Goal: Obtain resource: Download file/media

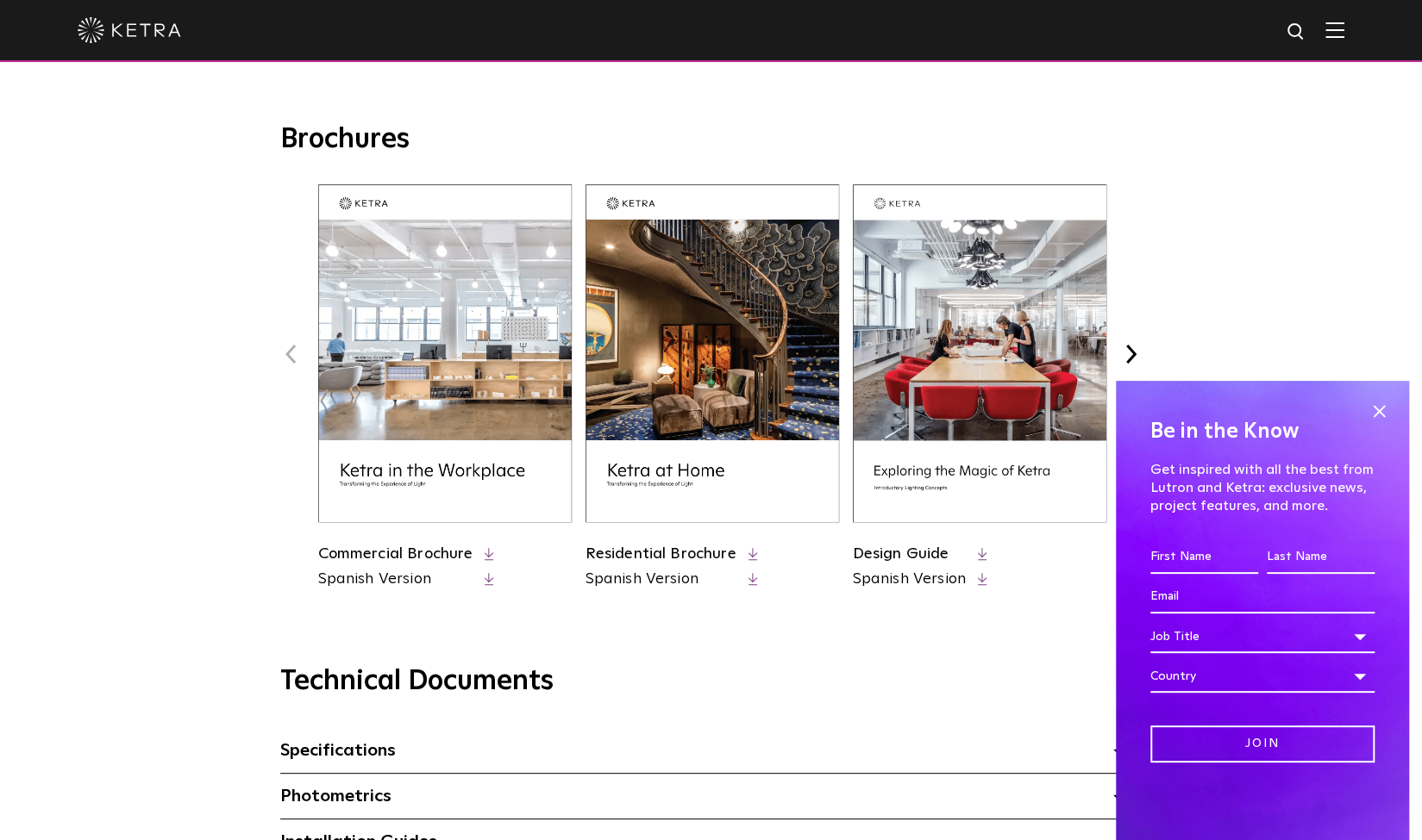
scroll to position [620, 0]
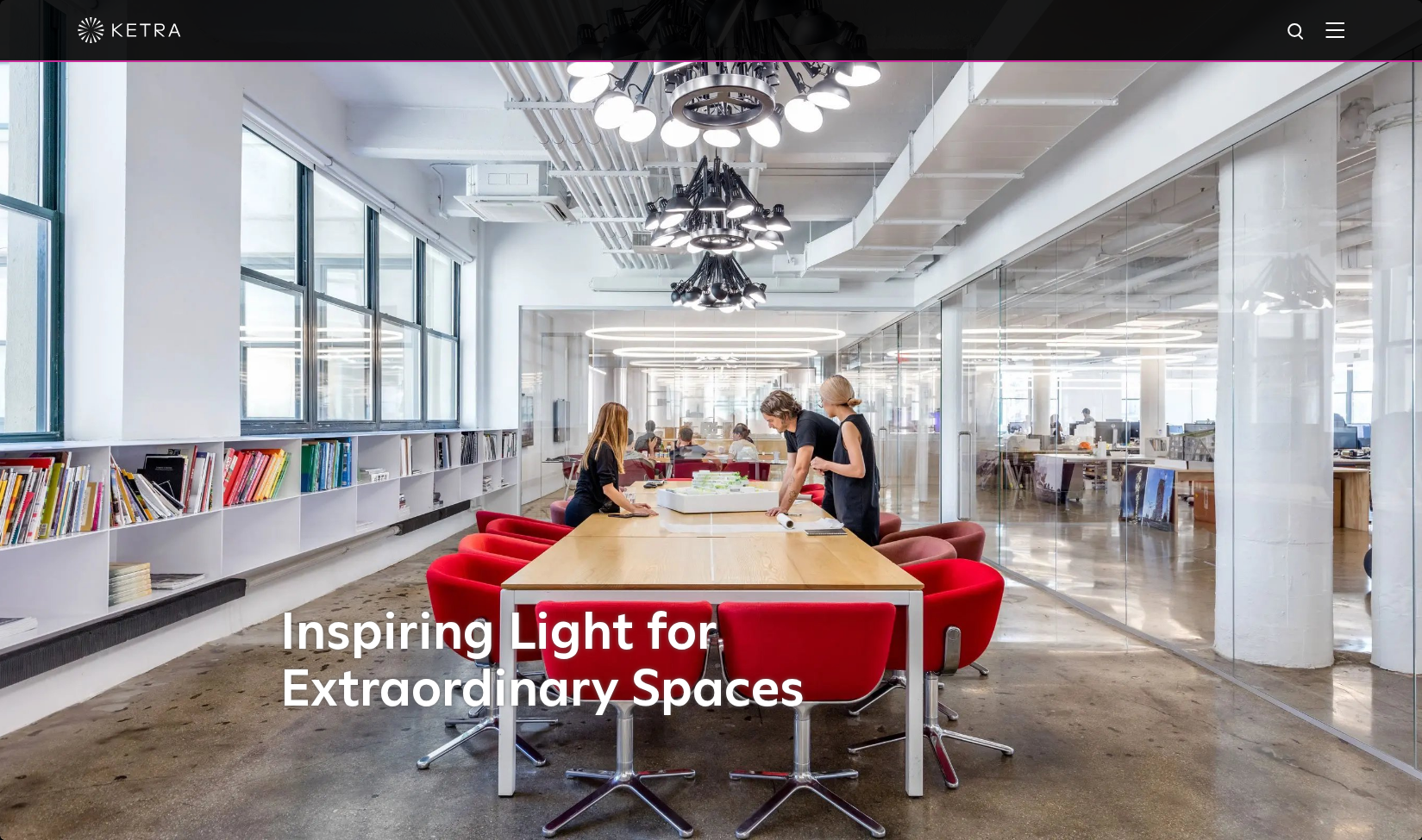
click at [1344, 32] on img at bounding box center [1334, 30] width 19 height 16
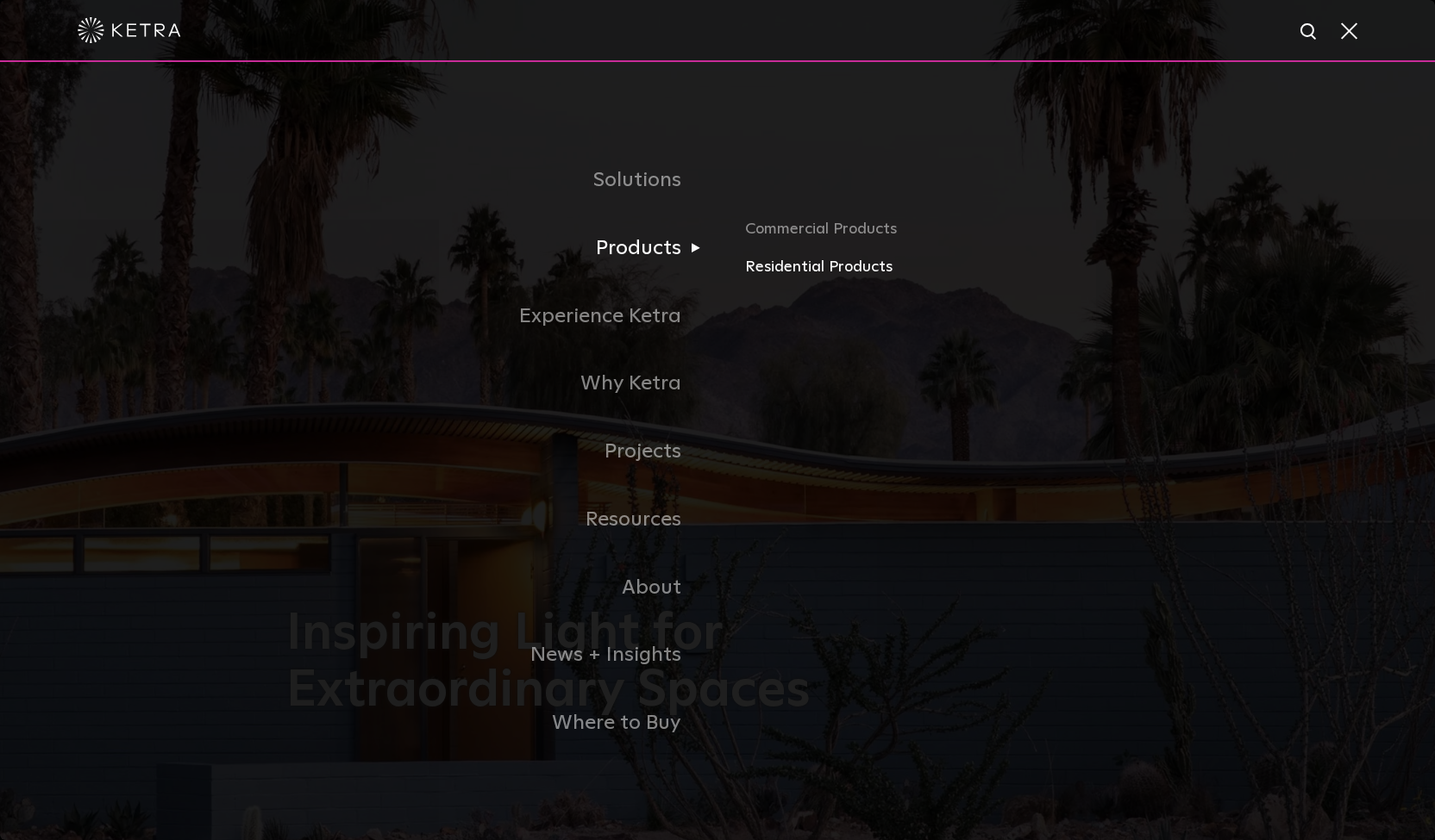
click at [771, 265] on link "Residential Products" at bounding box center [946, 267] width 403 height 25
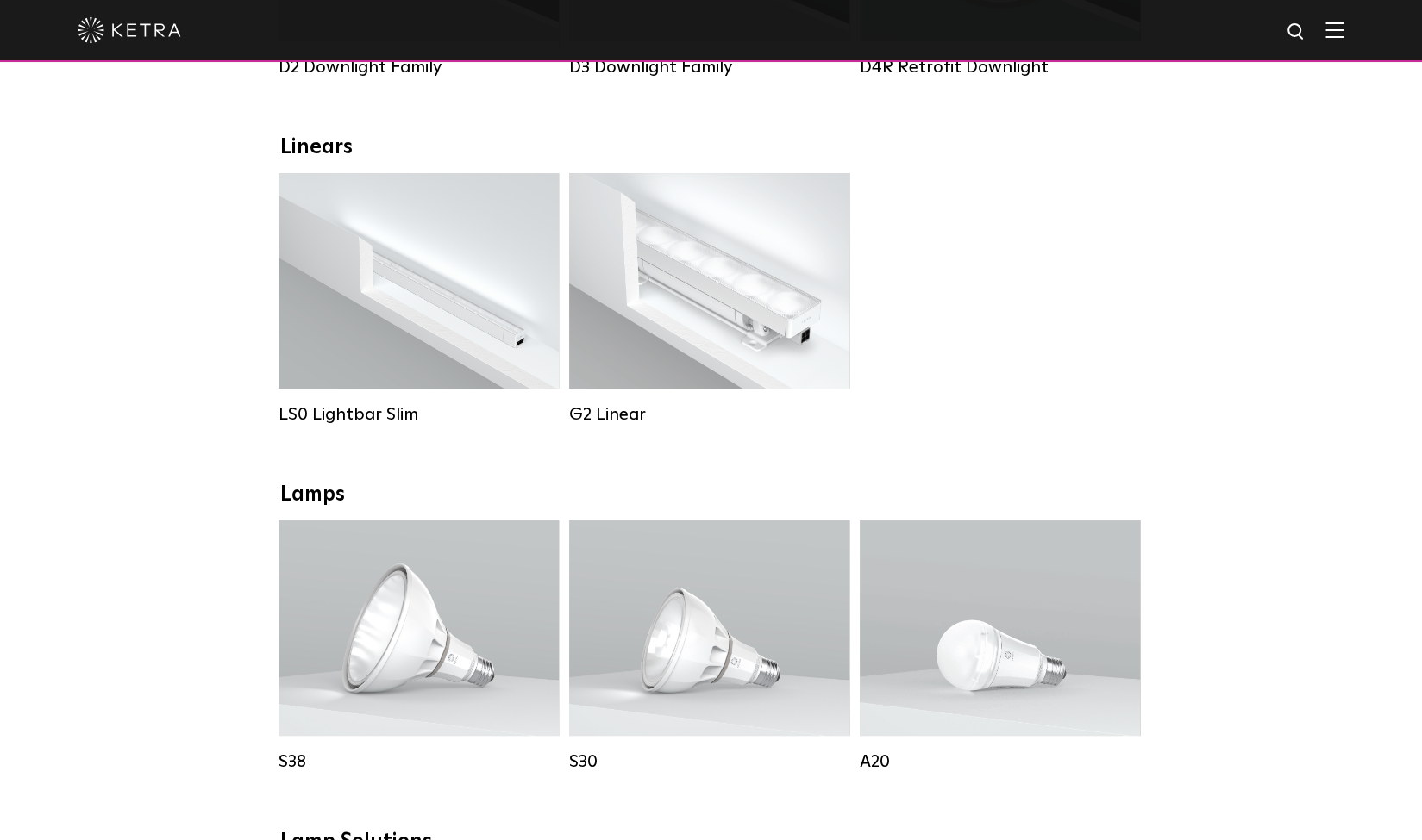
scroll to position [555, 0]
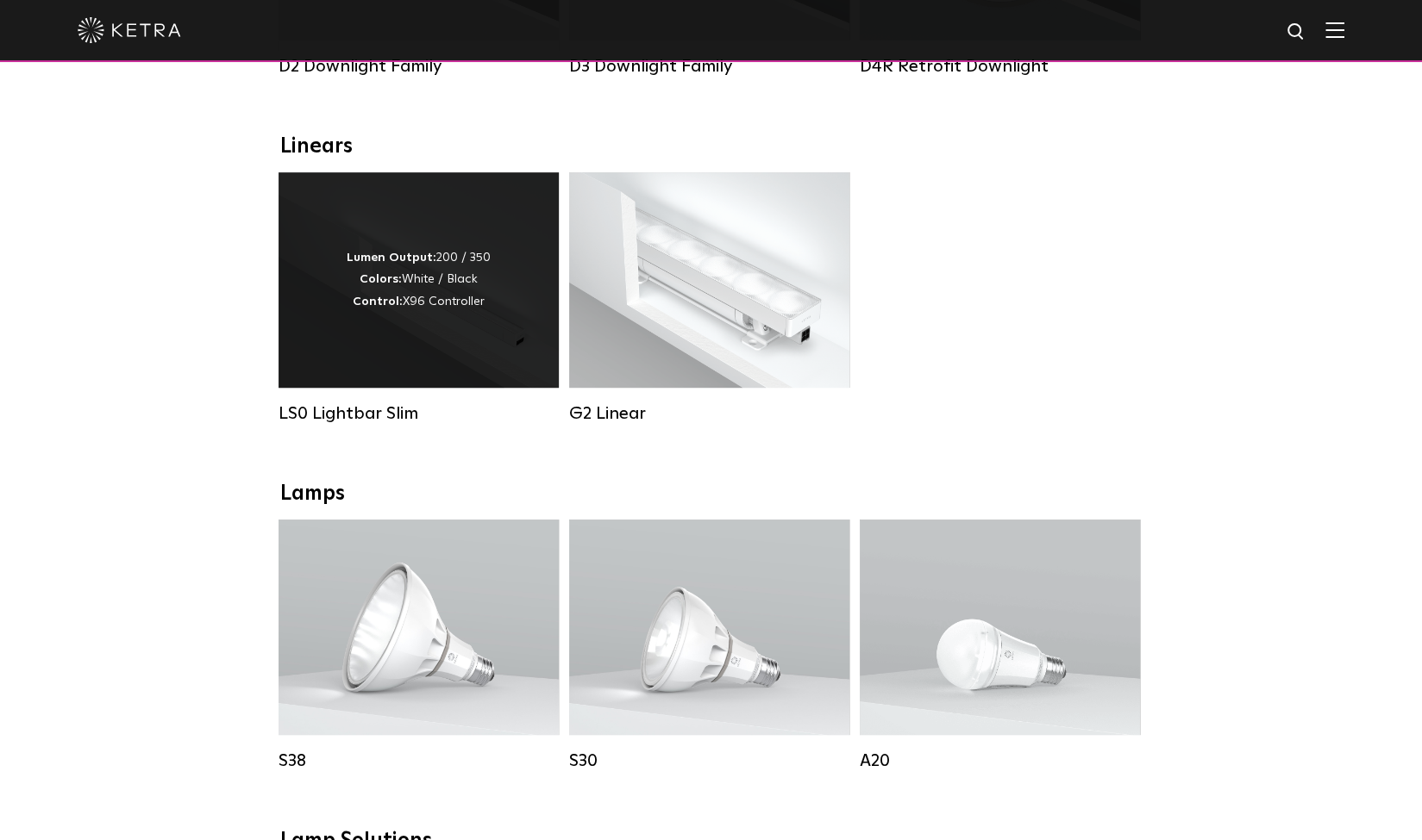
click at [443, 359] on div "Lumen Output: 200 / 350 Colors: White / Black Control: X96 Controller" at bounding box center [418, 280] width 280 height 216
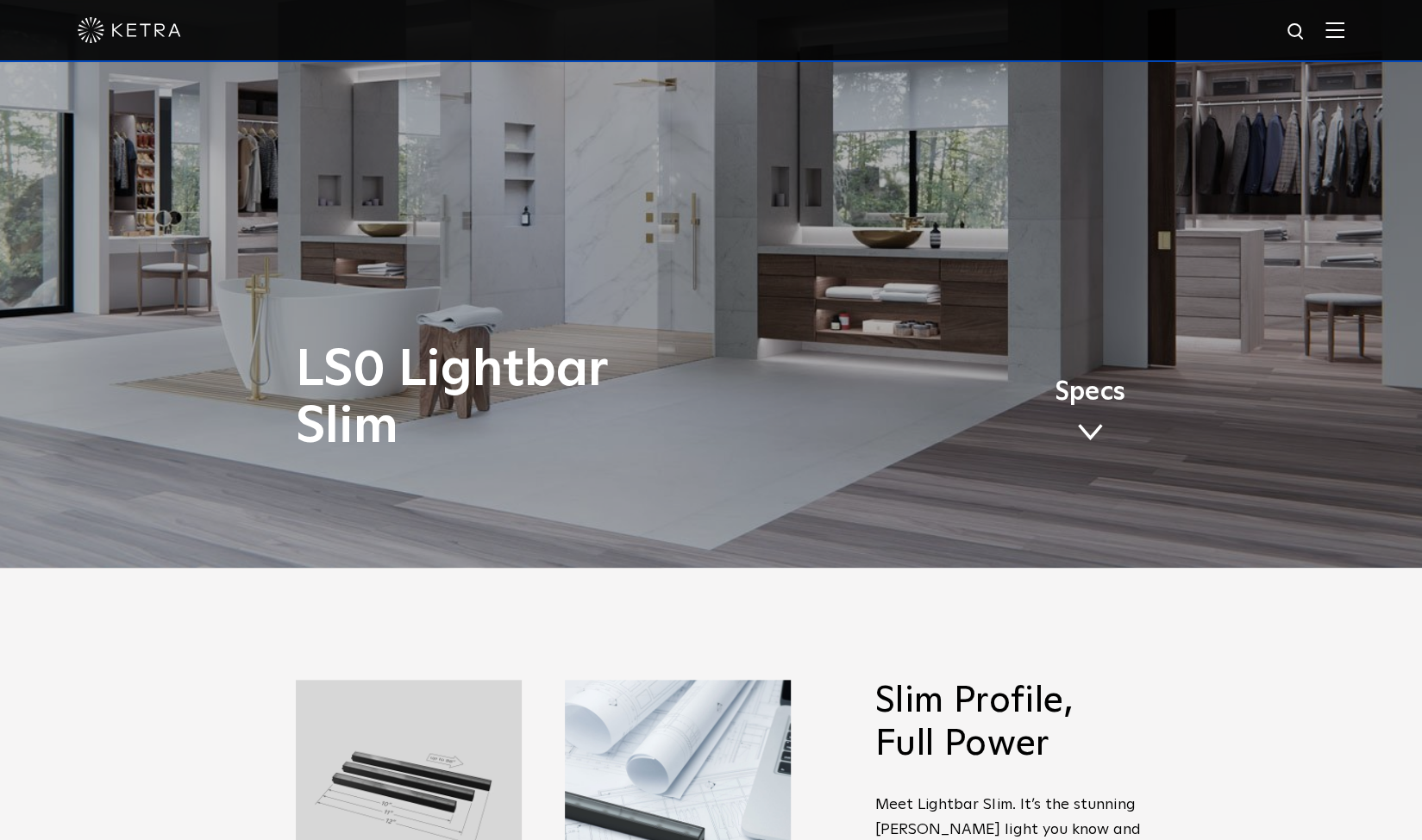
scroll to position [290, 0]
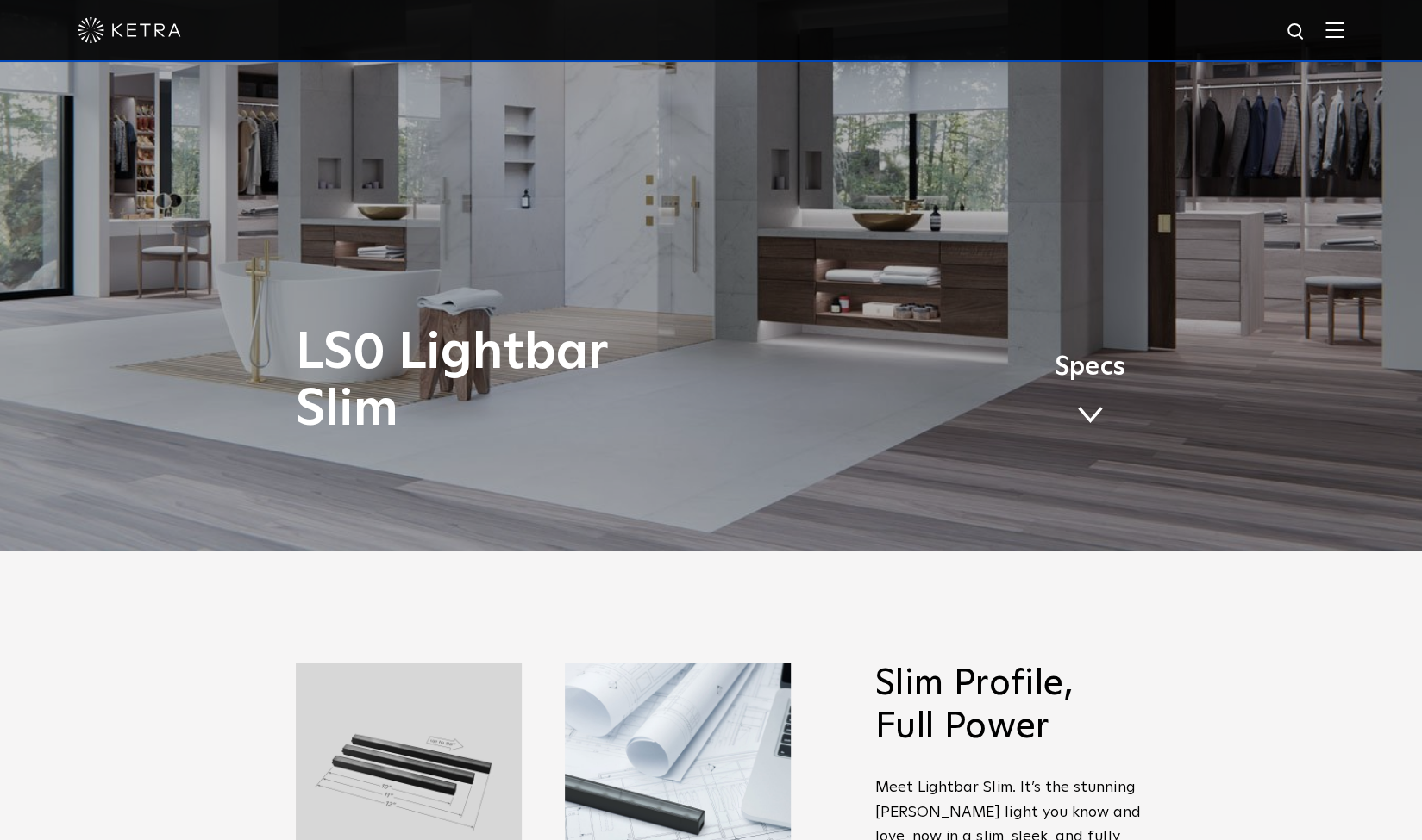
click at [1084, 411] on span at bounding box center [1090, 415] width 26 height 19
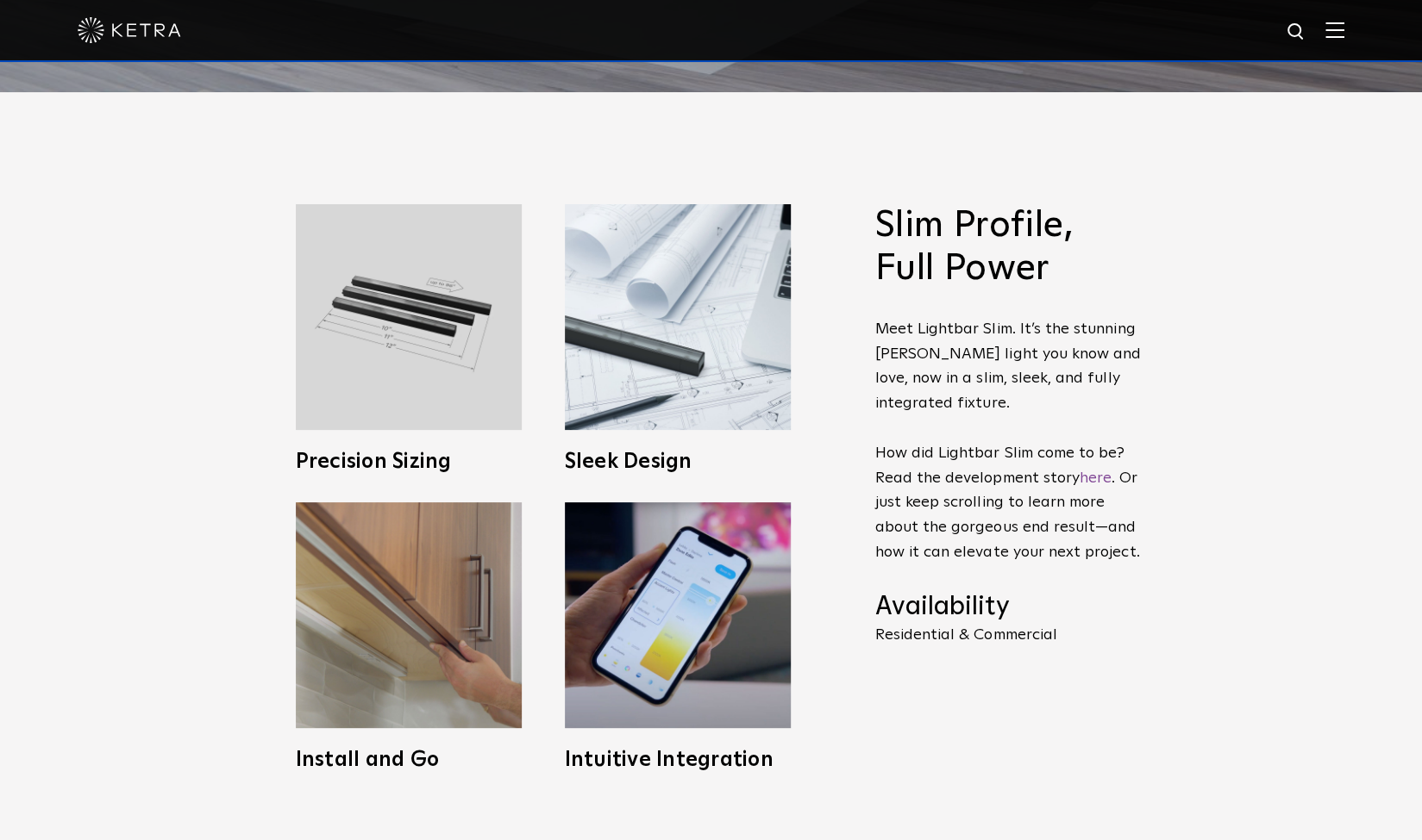
scroll to position [747, 0]
click at [345, 277] on img at bounding box center [408, 317] width 226 height 226
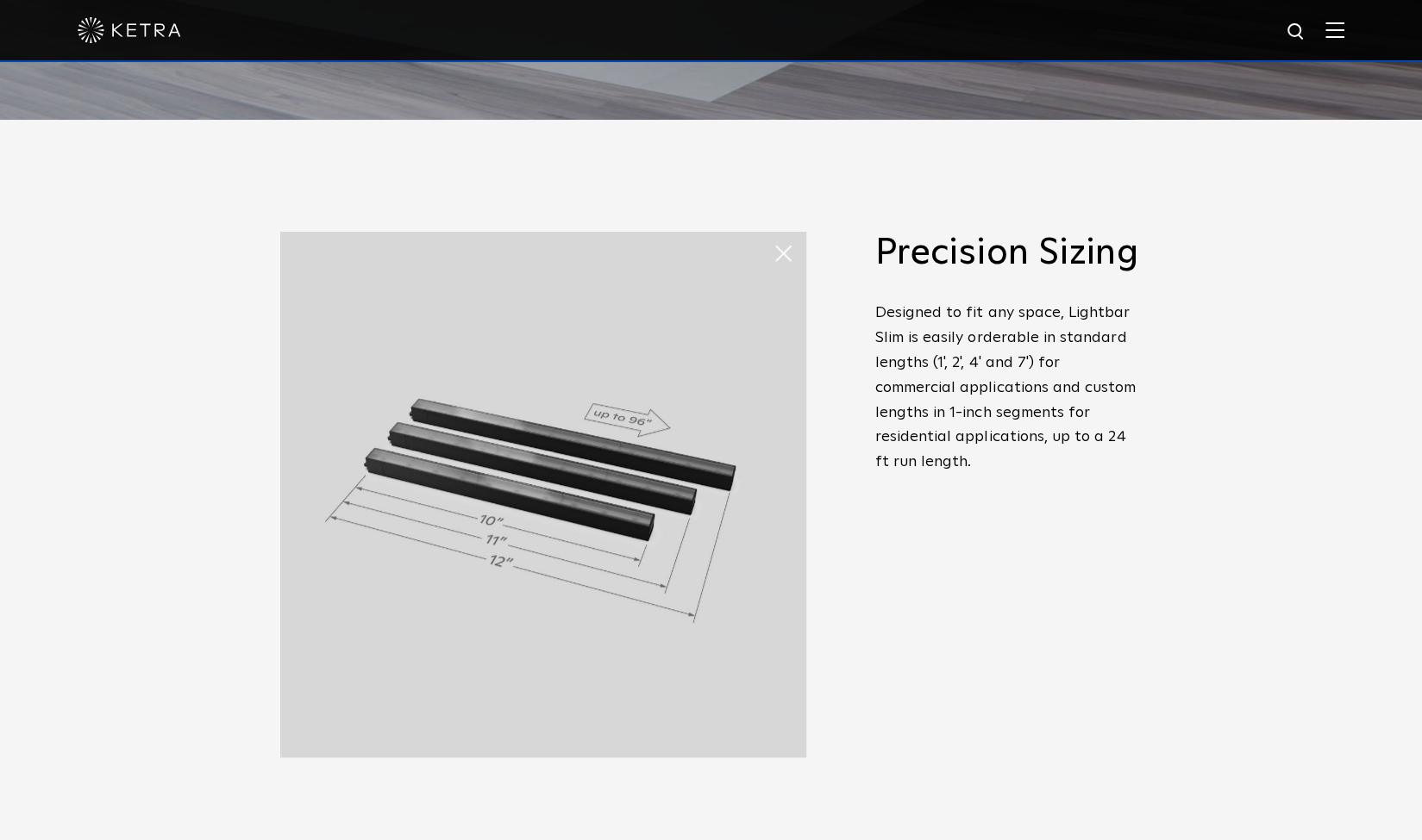
scroll to position [708, 0]
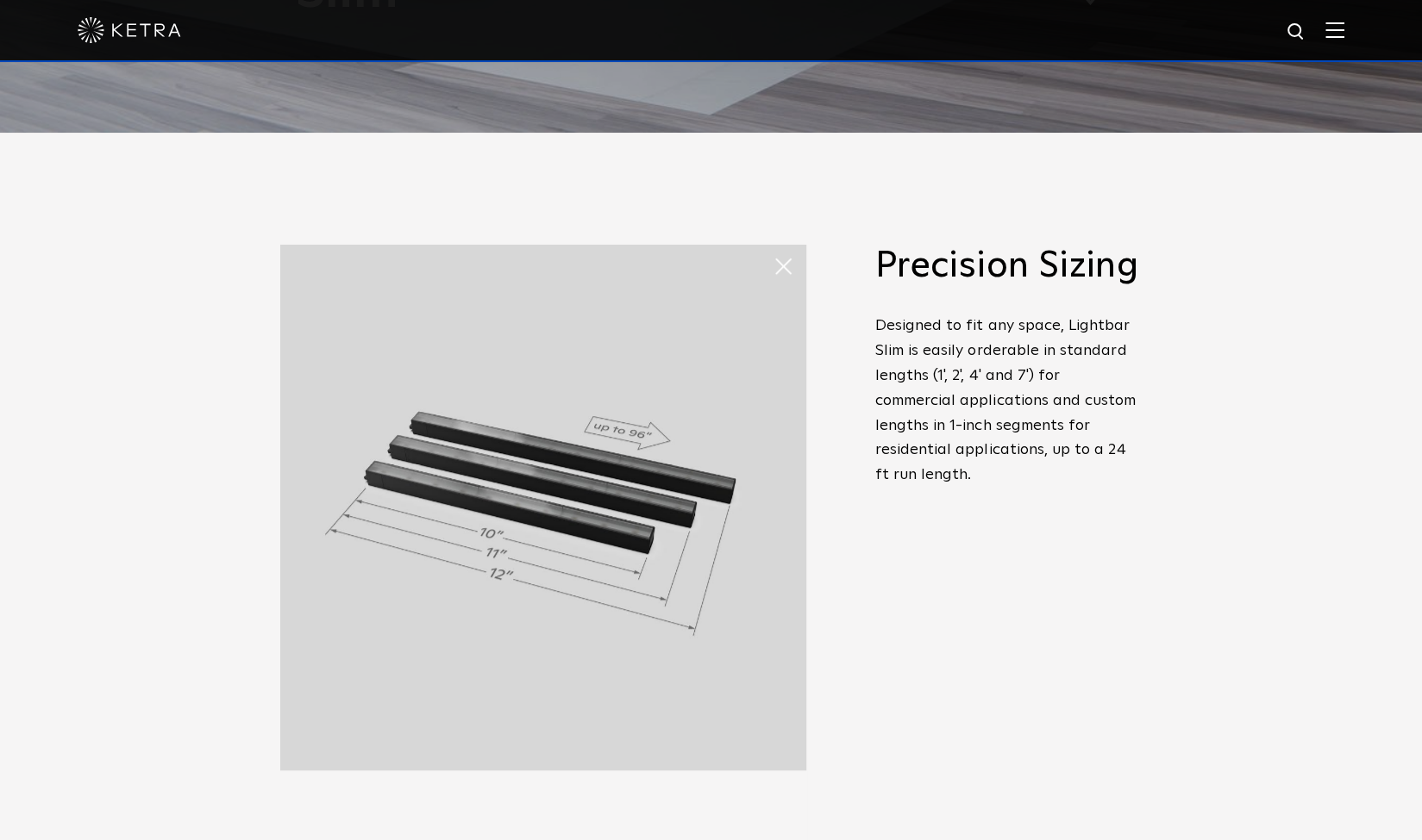
click at [788, 267] on span at bounding box center [790, 266] width 35 height 35
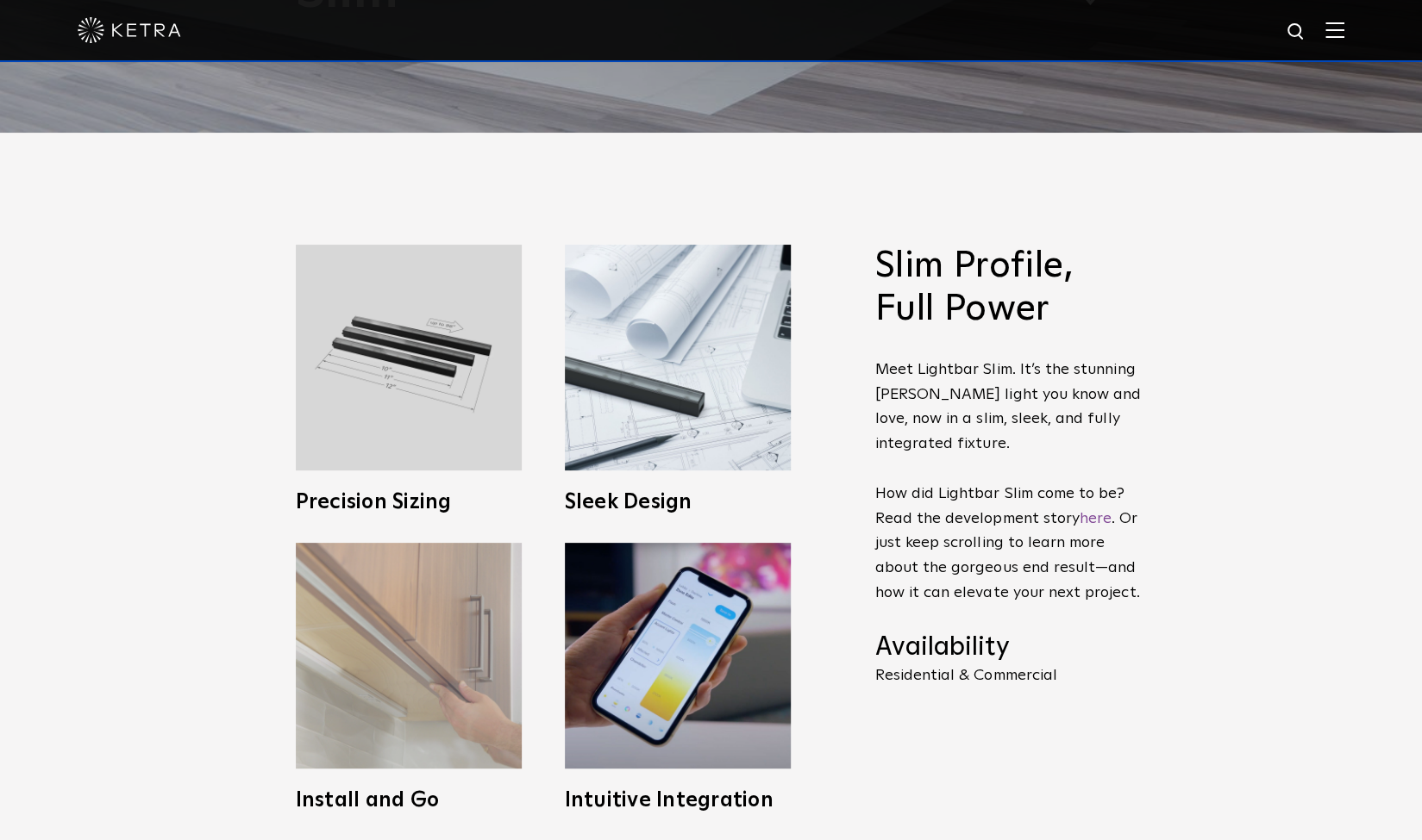
click at [409, 624] on img at bounding box center [408, 656] width 226 height 226
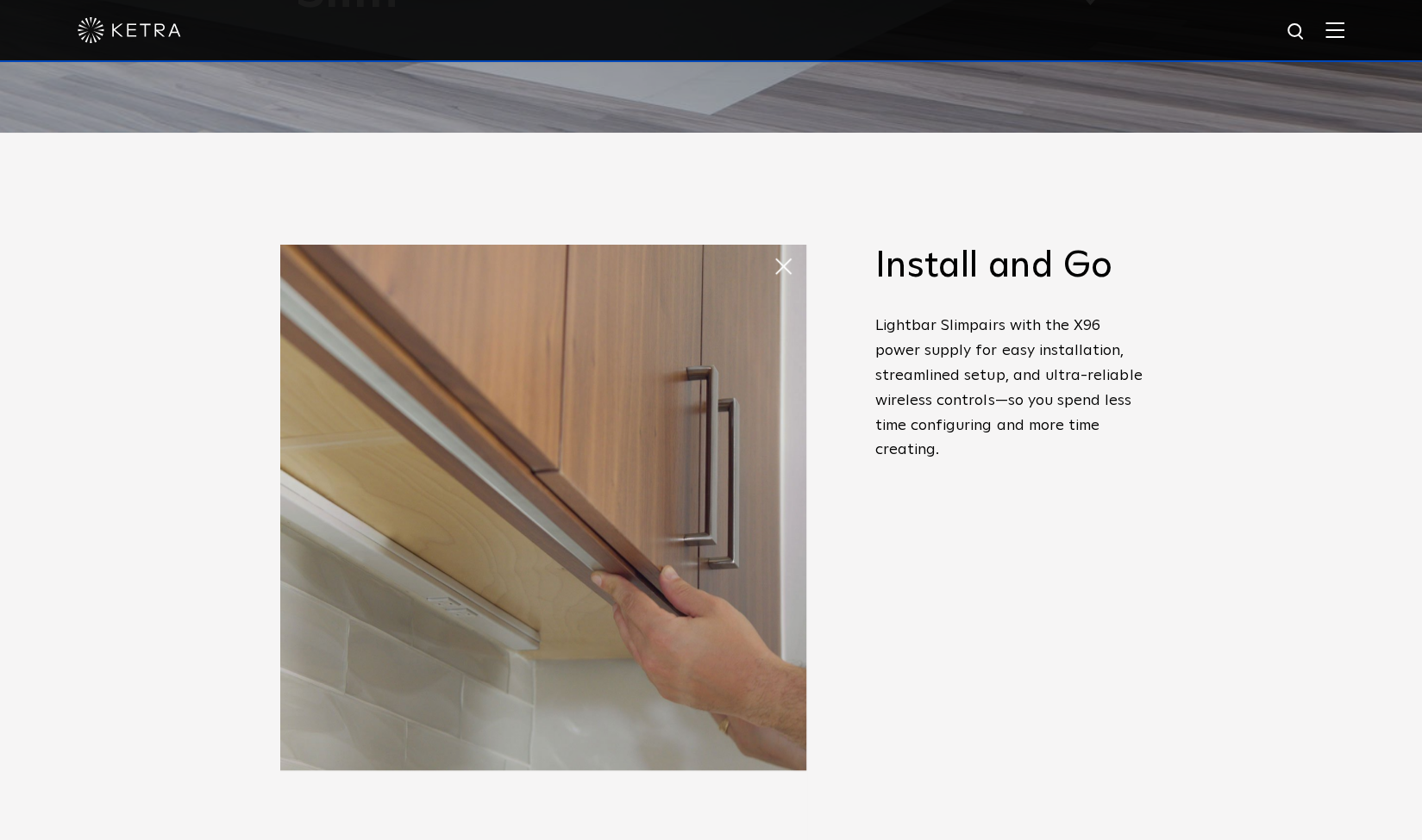
click at [773, 272] on span at bounding box center [790, 266] width 35 height 35
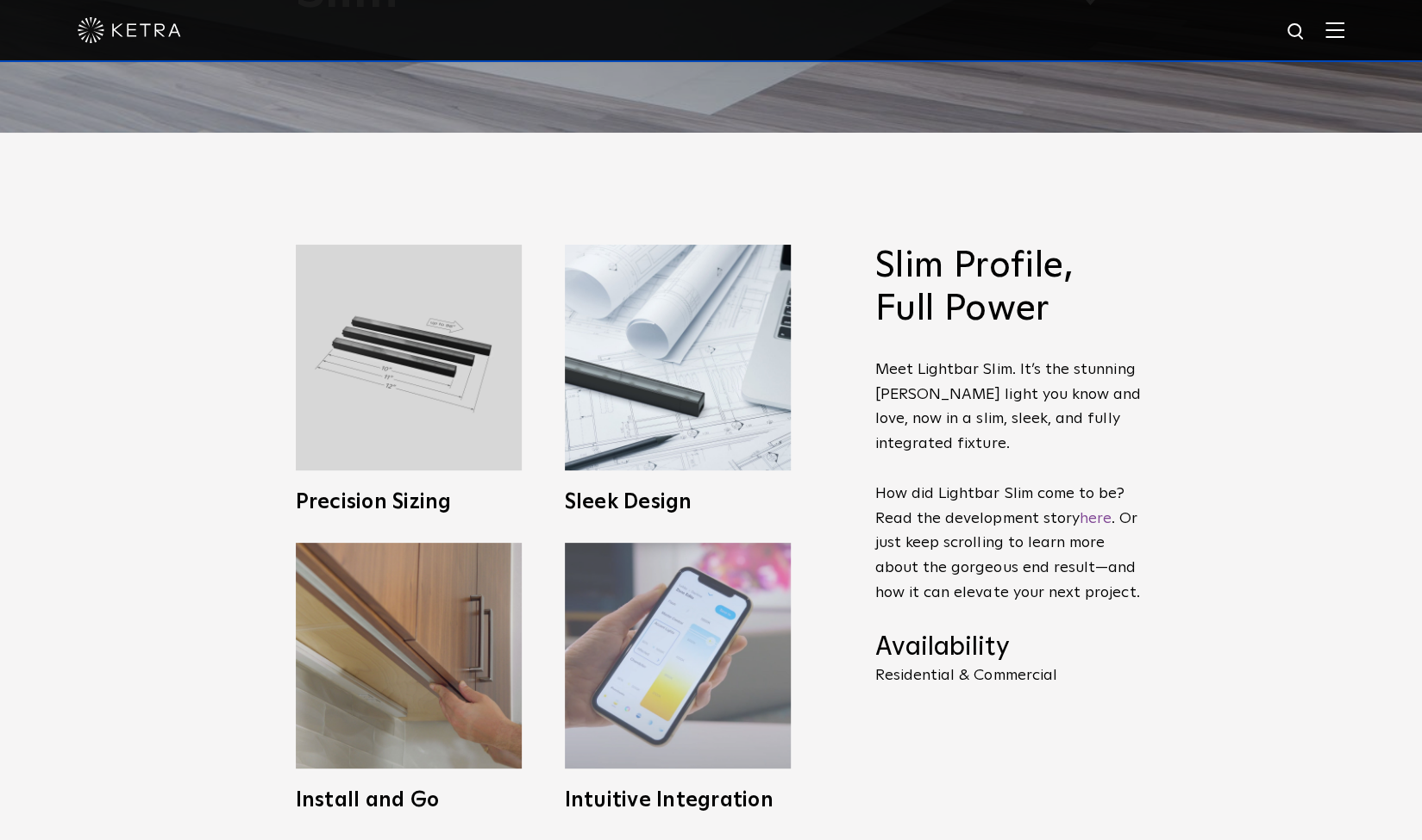
click at [652, 608] on img at bounding box center [677, 656] width 226 height 226
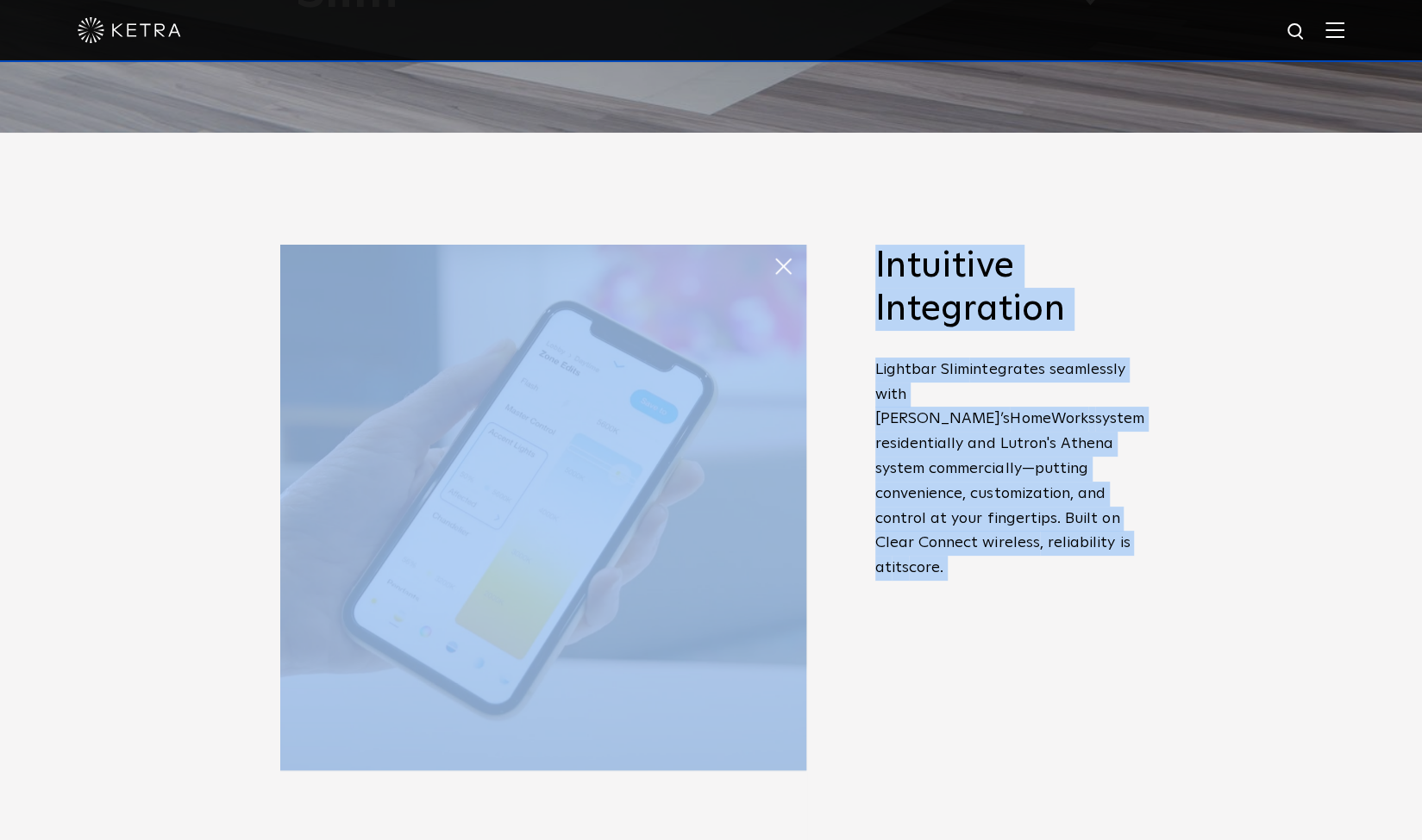
drag, startPoint x: 865, startPoint y: 578, endPoint x: 719, endPoint y: 566, distance: 146.5
click at [719, 566] on div "Slim Profile, Full Power Meet Lightbar Slim. It’s the stunning Ketra light you …" at bounding box center [711, 527] width 862 height 566
click at [773, 249] on span at bounding box center [773, 249] width 0 height 0
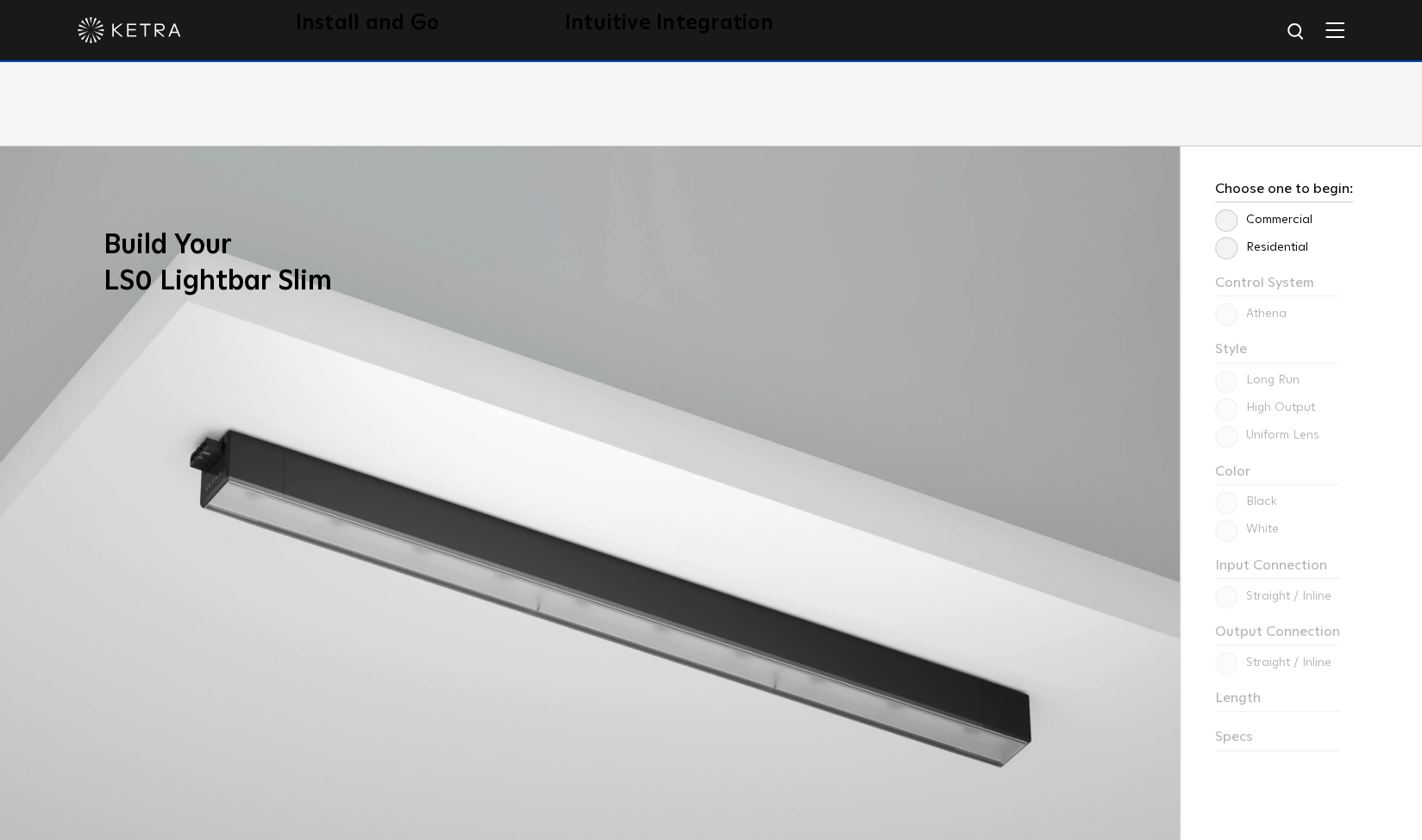
scroll to position [1486, 0]
click at [1232, 255] on label "Residential" at bounding box center [1262, 247] width 94 height 15
click at [0, 0] on input "Residential" at bounding box center [0, 0] width 0 height 0
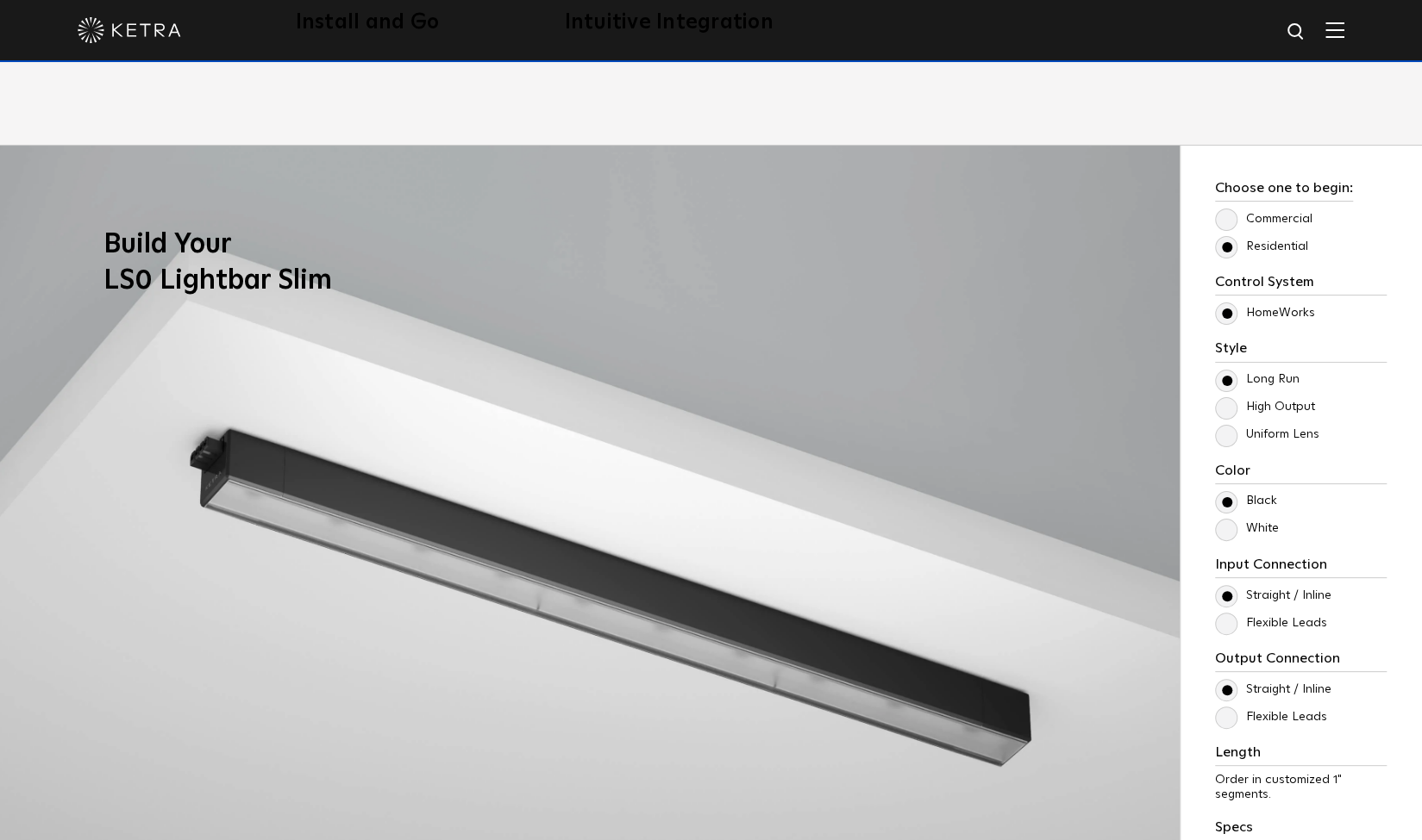
click at [1226, 405] on label "High Output" at bounding box center [1265, 407] width 100 height 15
click at [0, 0] on input "High Output" at bounding box center [0, 0] width 0 height 0
click at [1226, 380] on label "Long Run" at bounding box center [1257, 379] width 85 height 15
click at [0, 0] on input "Long Run" at bounding box center [0, 0] width 0 height 0
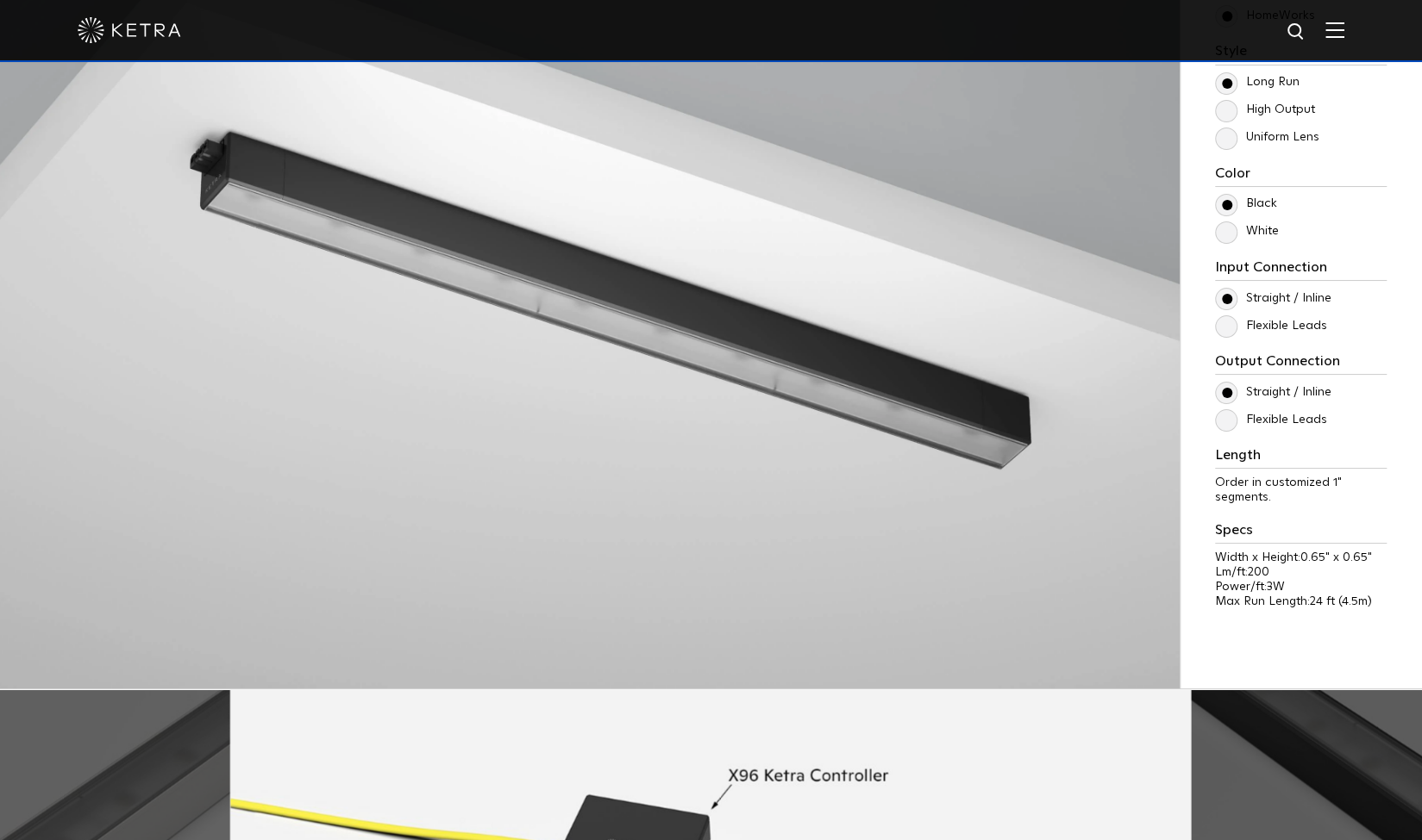
scroll to position [1785, 0]
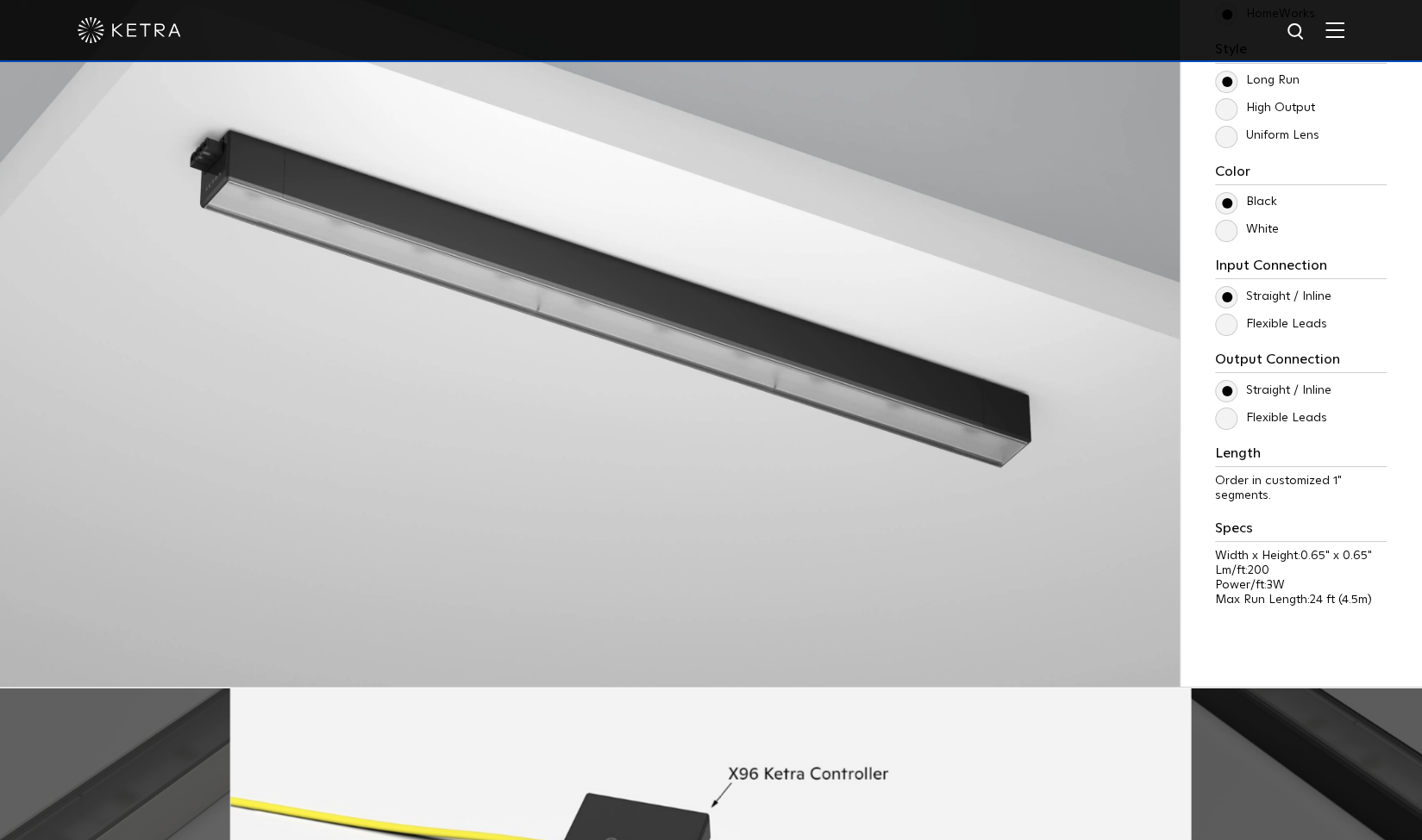
click at [1223, 326] on label "Flexible Leads" at bounding box center [1271, 324] width 113 height 15
click at [0, 0] on input "Flexible Leads" at bounding box center [0, 0] width 0 height 0
click at [1228, 290] on label "Straight / Inline" at bounding box center [1273, 297] width 117 height 15
click at [0, 0] on input "Straight / Inline" at bounding box center [0, 0] width 0 height 0
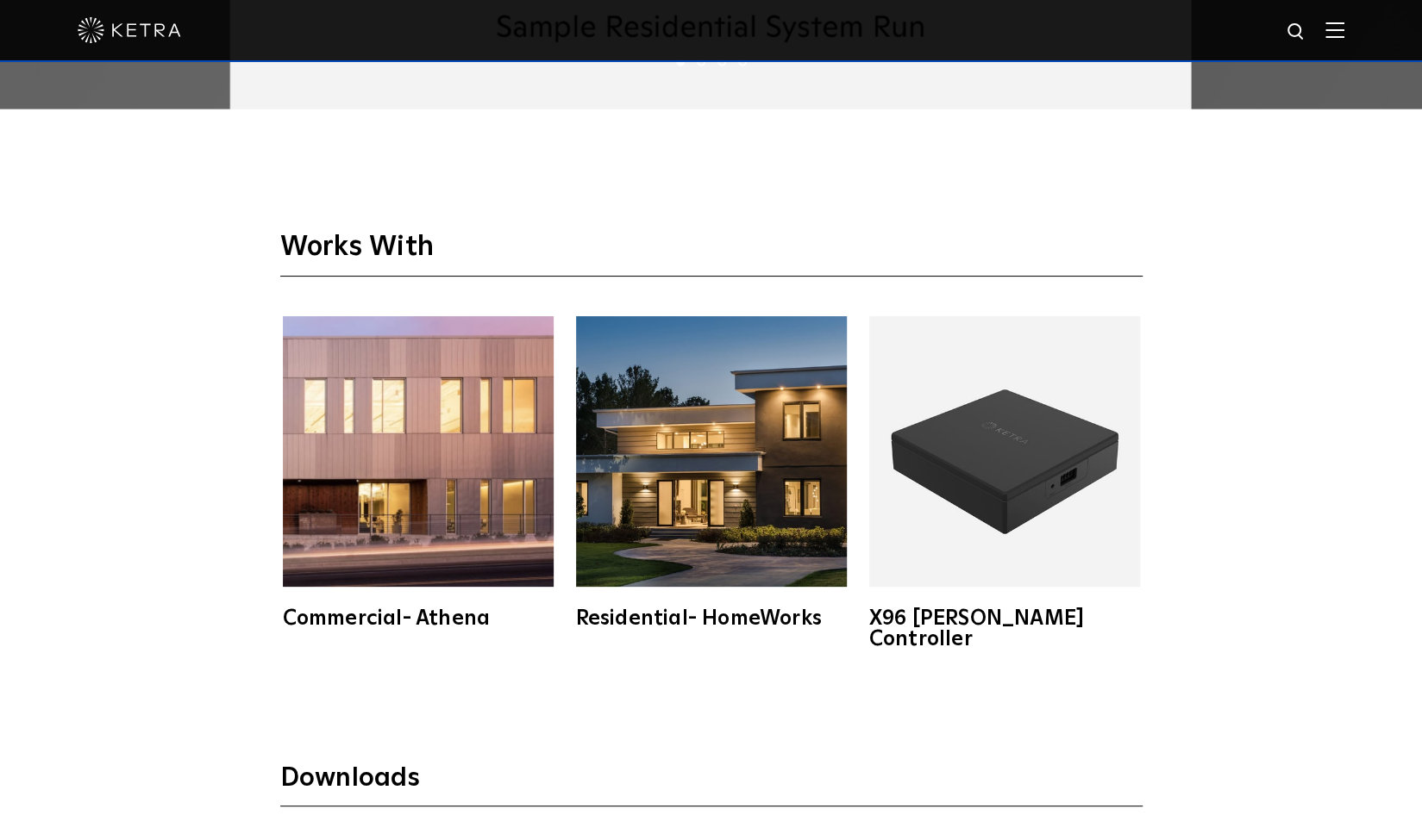
scroll to position [3037, 0]
click at [642, 508] on img at bounding box center [712, 451] width 271 height 271
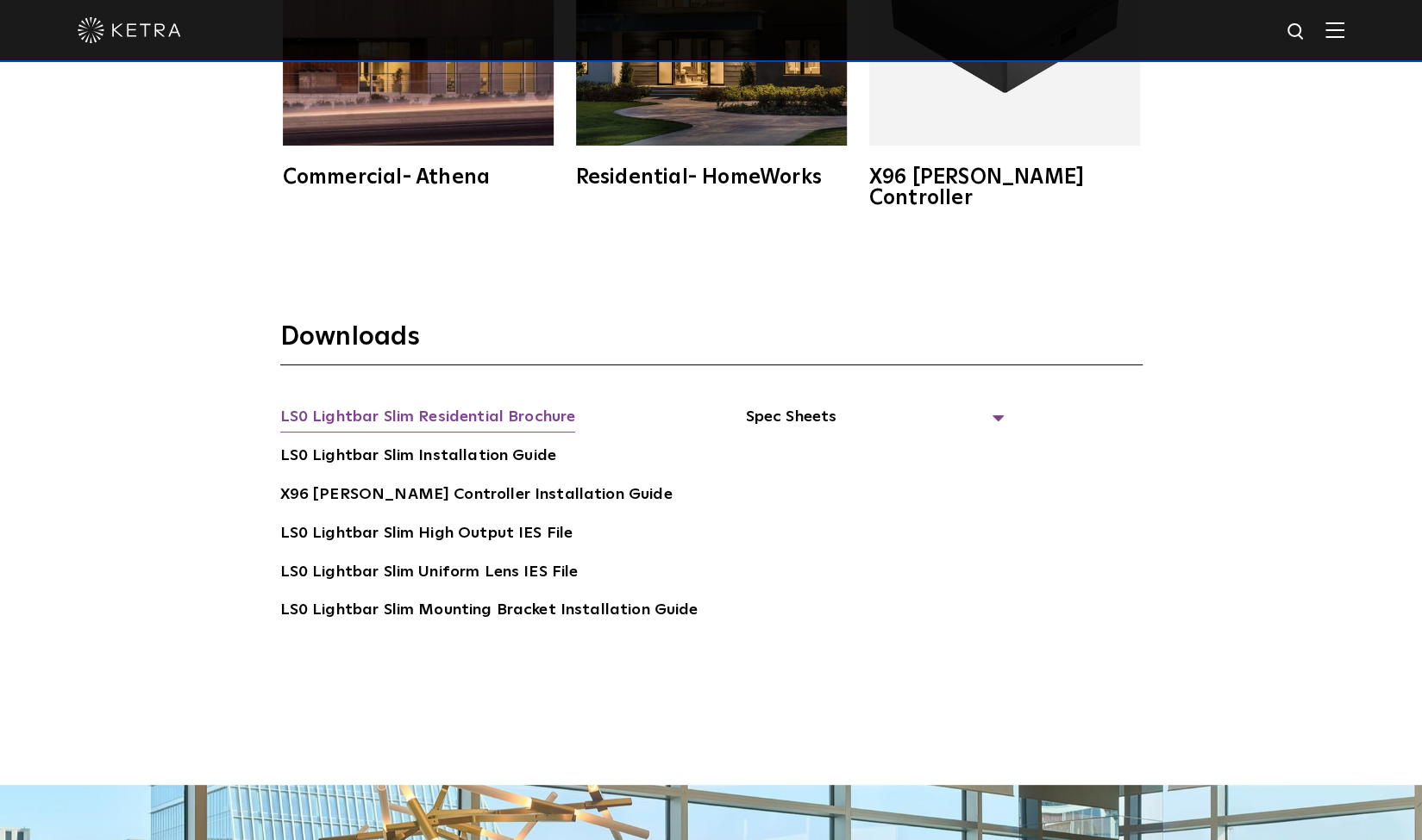
scroll to position [3479, 0]
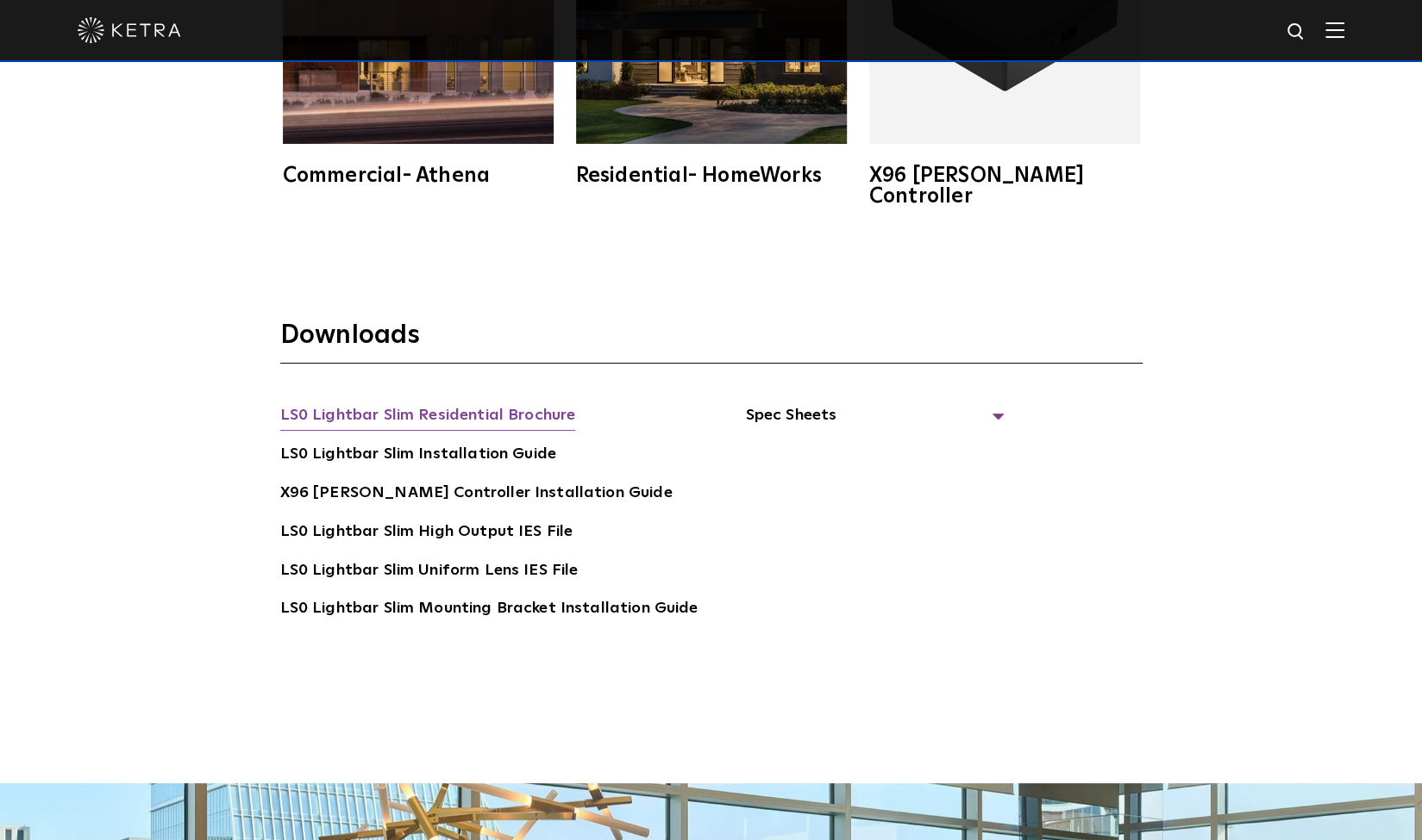
click at [481, 403] on link "LS0 Lightbar Slim Residential Brochure" at bounding box center [427, 417] width 296 height 28
click at [468, 442] on link "LS0 Lightbar Slim Installation Guide" at bounding box center [417, 456] width 276 height 28
